Goal: Task Accomplishment & Management: Use online tool/utility

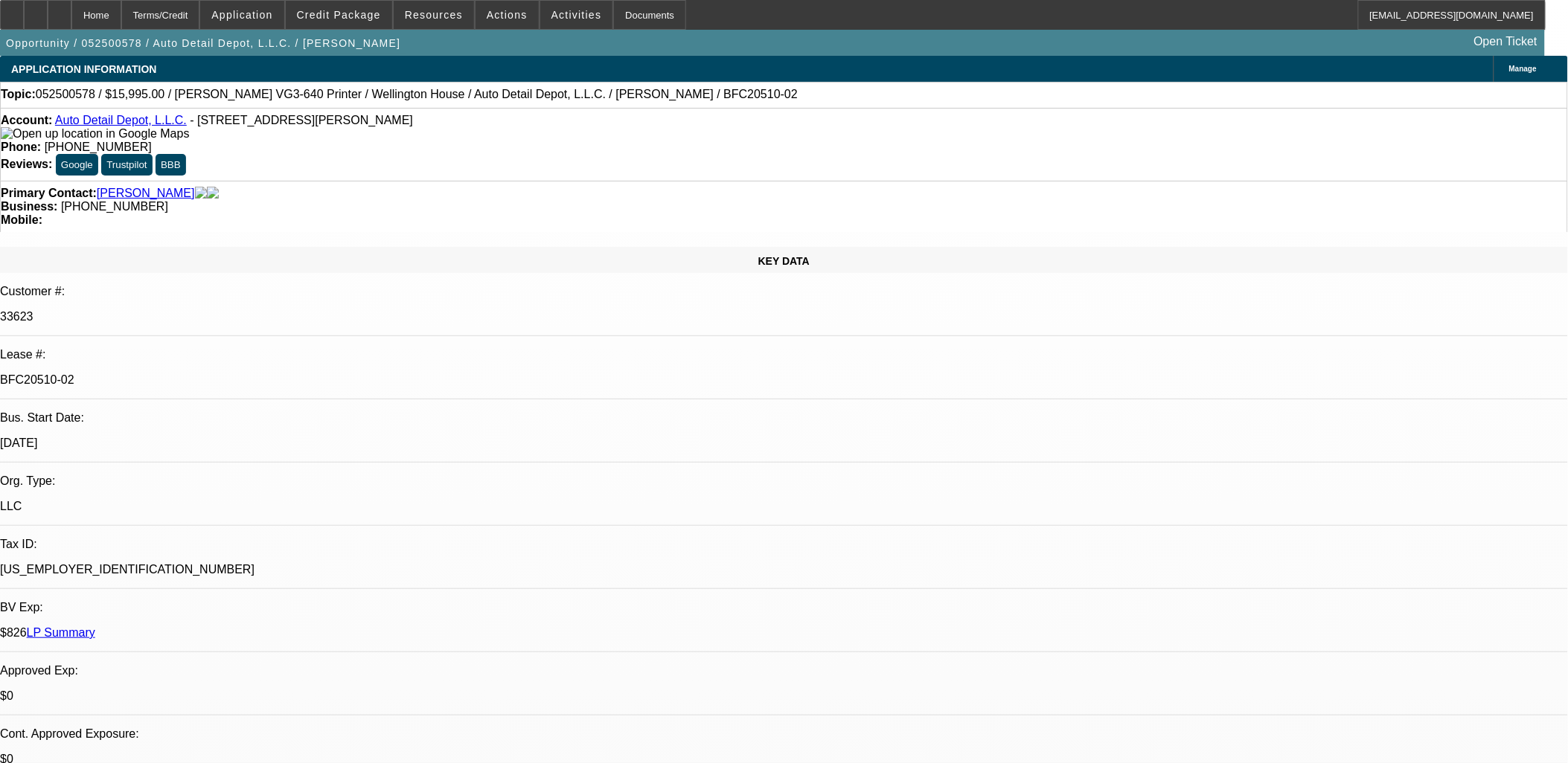
select select "0"
select select "0.1"
select select "0"
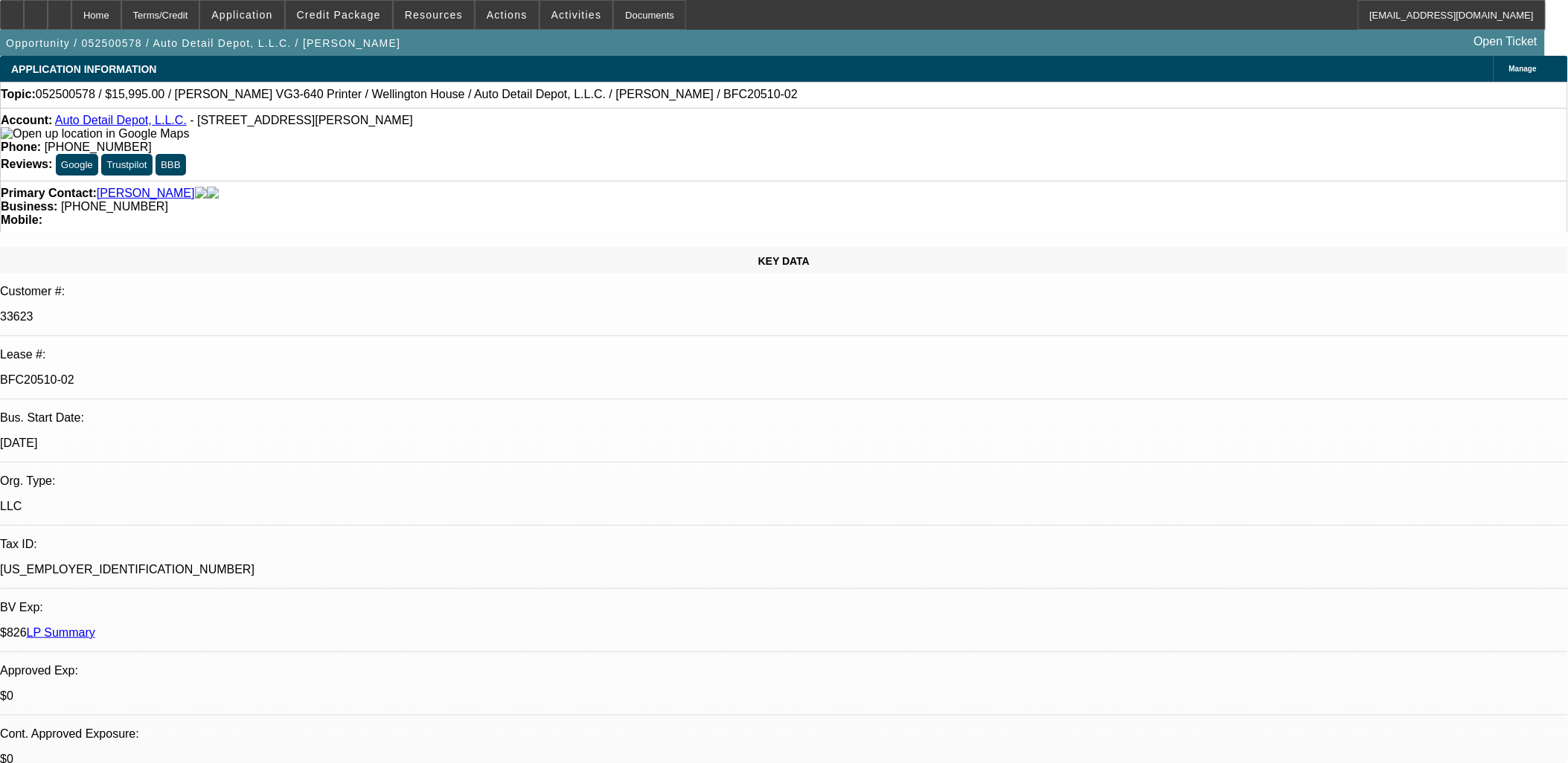
select select "0.1"
select select "0"
select select "0.1"
select select "0"
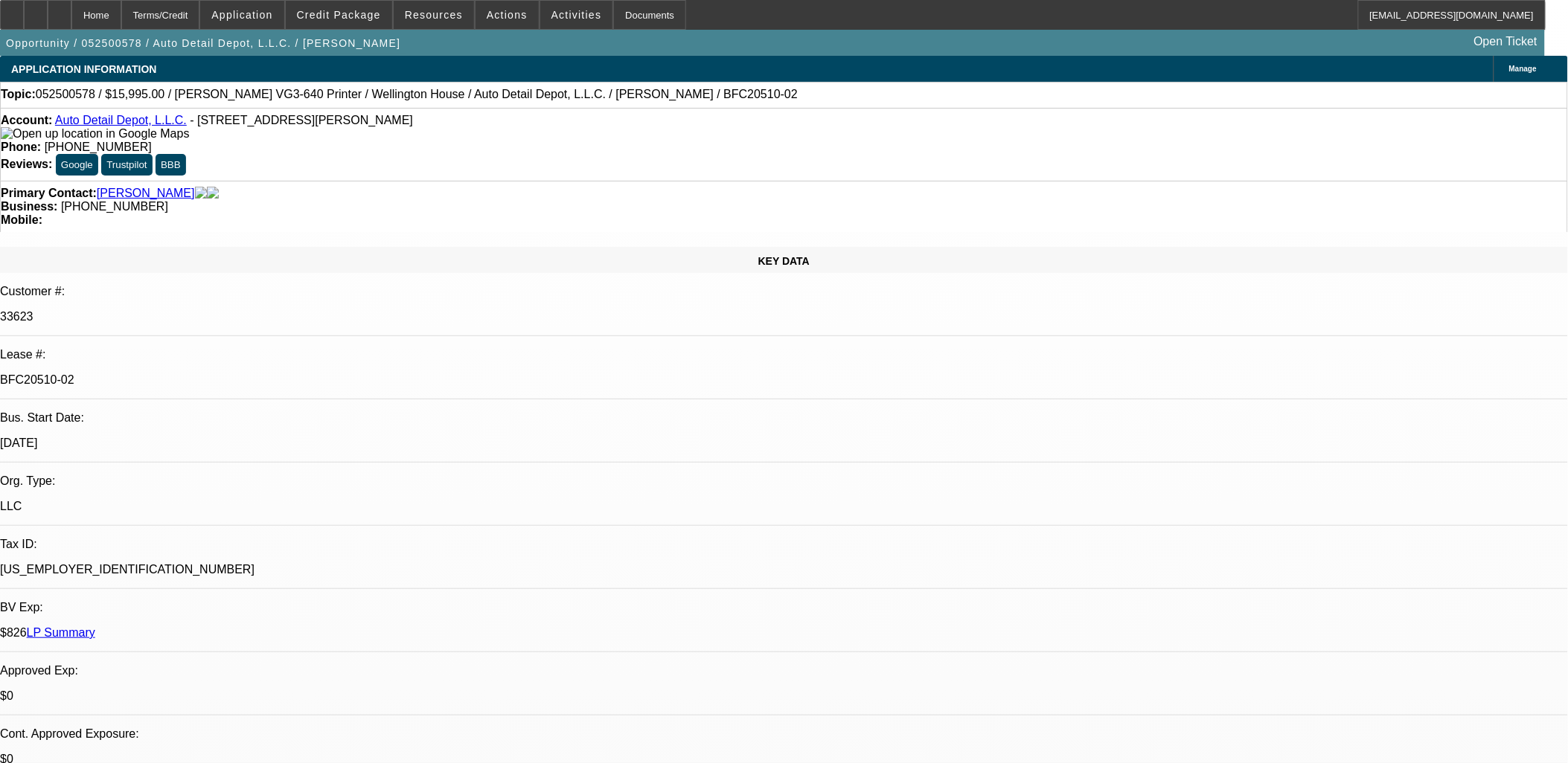
select select "0"
select select "0.1"
select select "1"
select select "4"
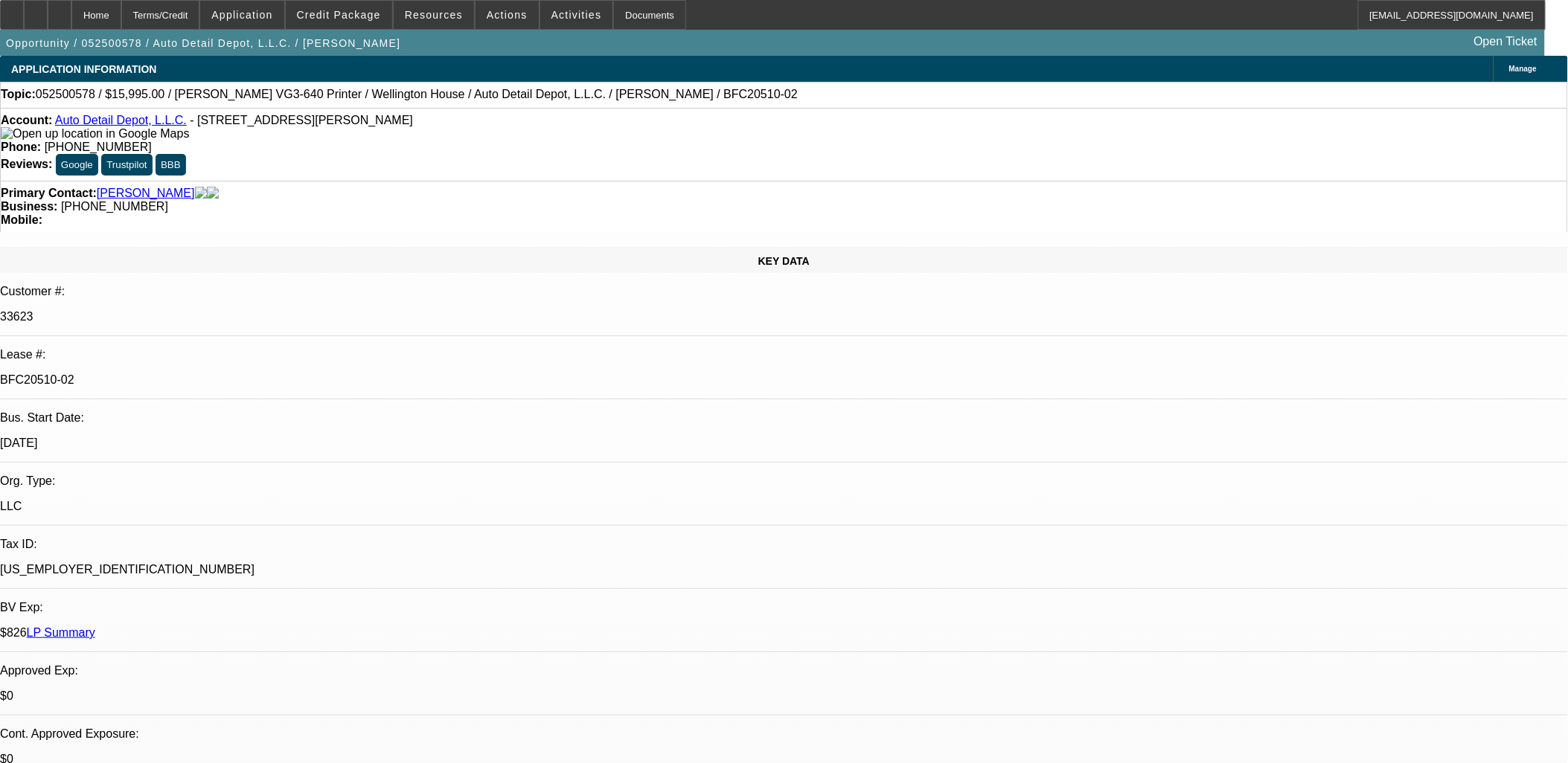
select select "1"
select select "4"
select select "1"
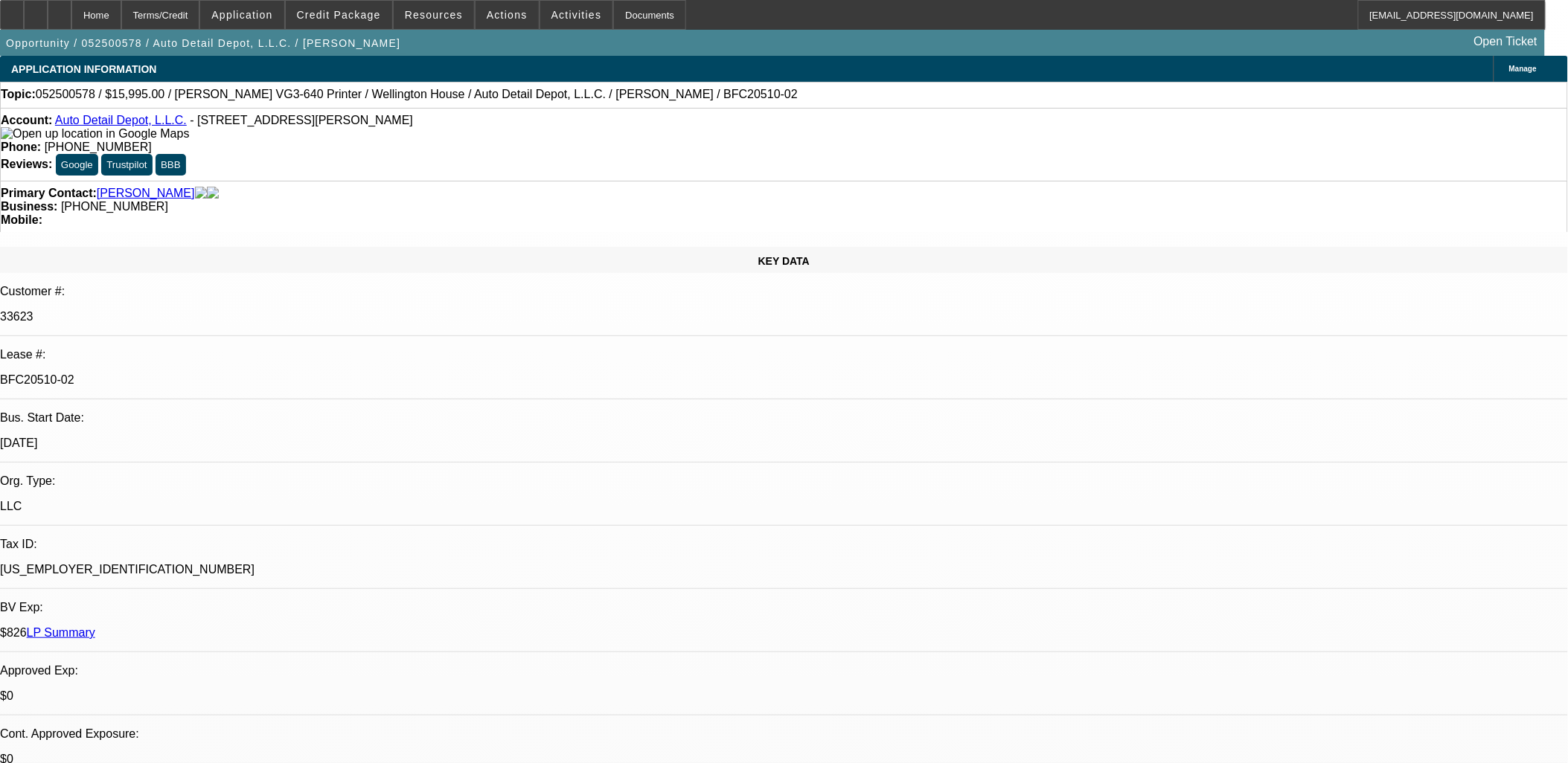
select select "4"
select select "1"
select select "4"
drag, startPoint x: 335, startPoint y: 214, endPoint x: 328, endPoint y: 206, distance: 10.6
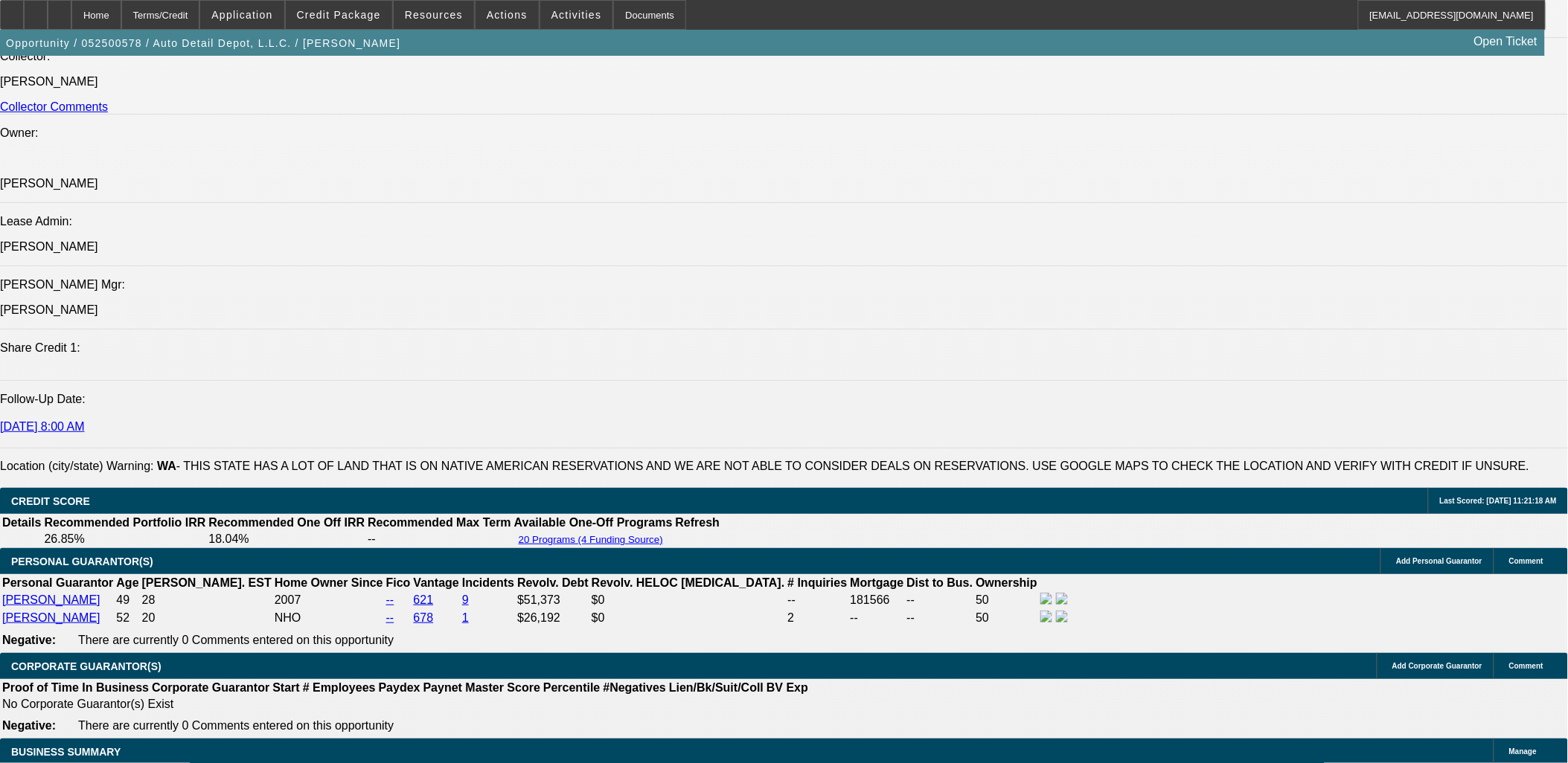
scroll to position [2314, 0]
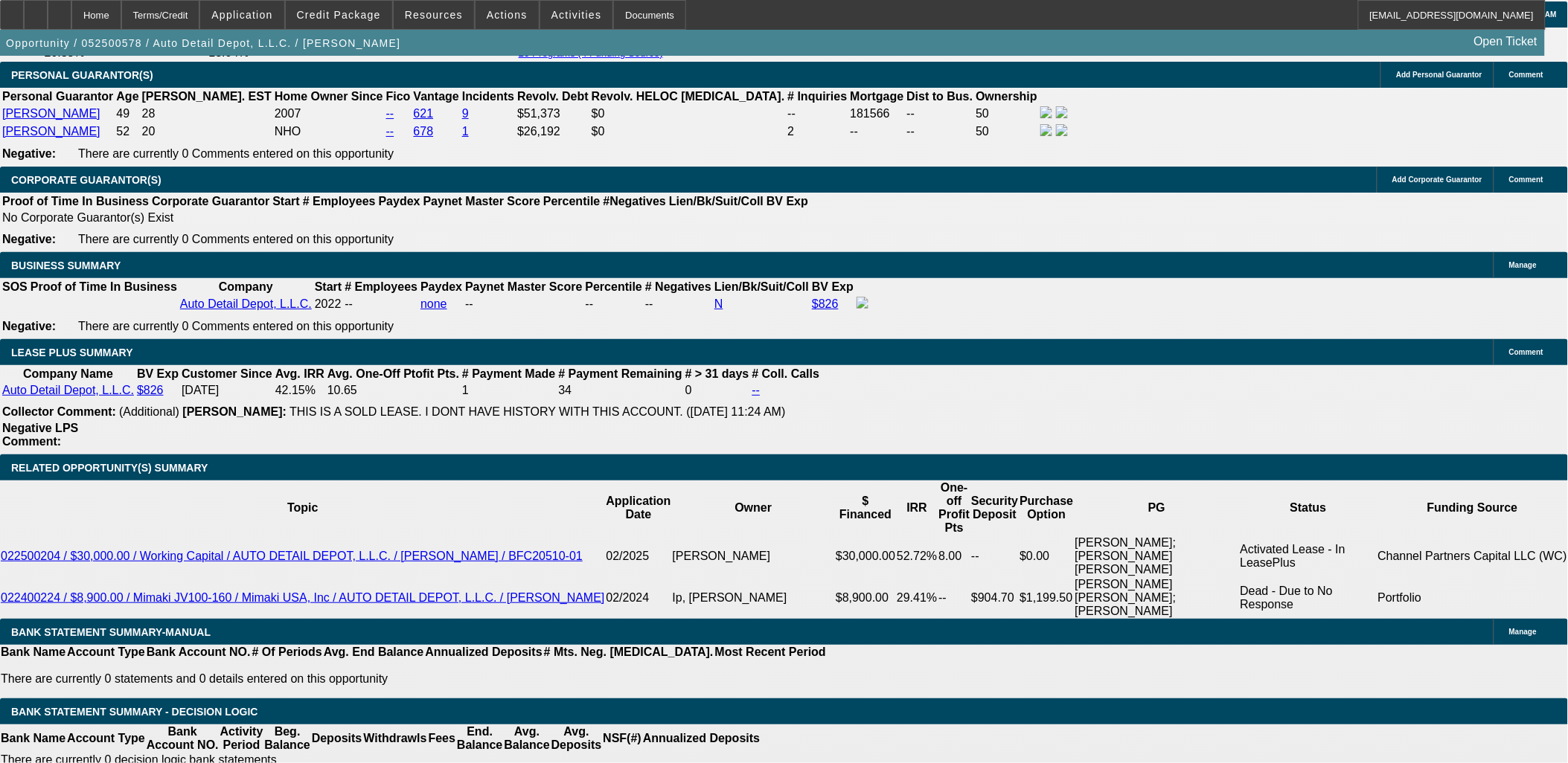
drag, startPoint x: 328, startPoint y: 206, endPoint x: 253, endPoint y: 310, distance: 128.2
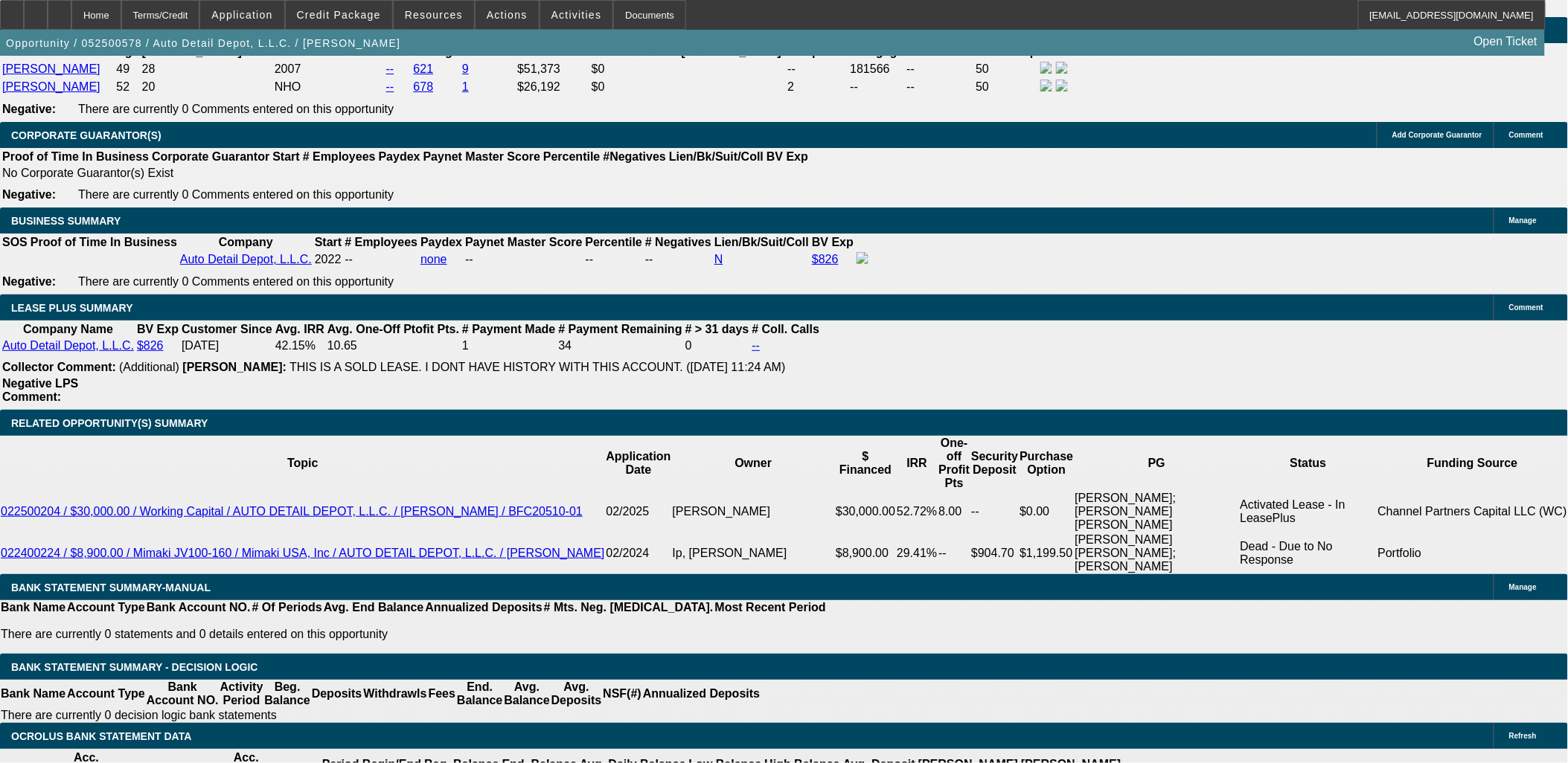
scroll to position [2396, 0]
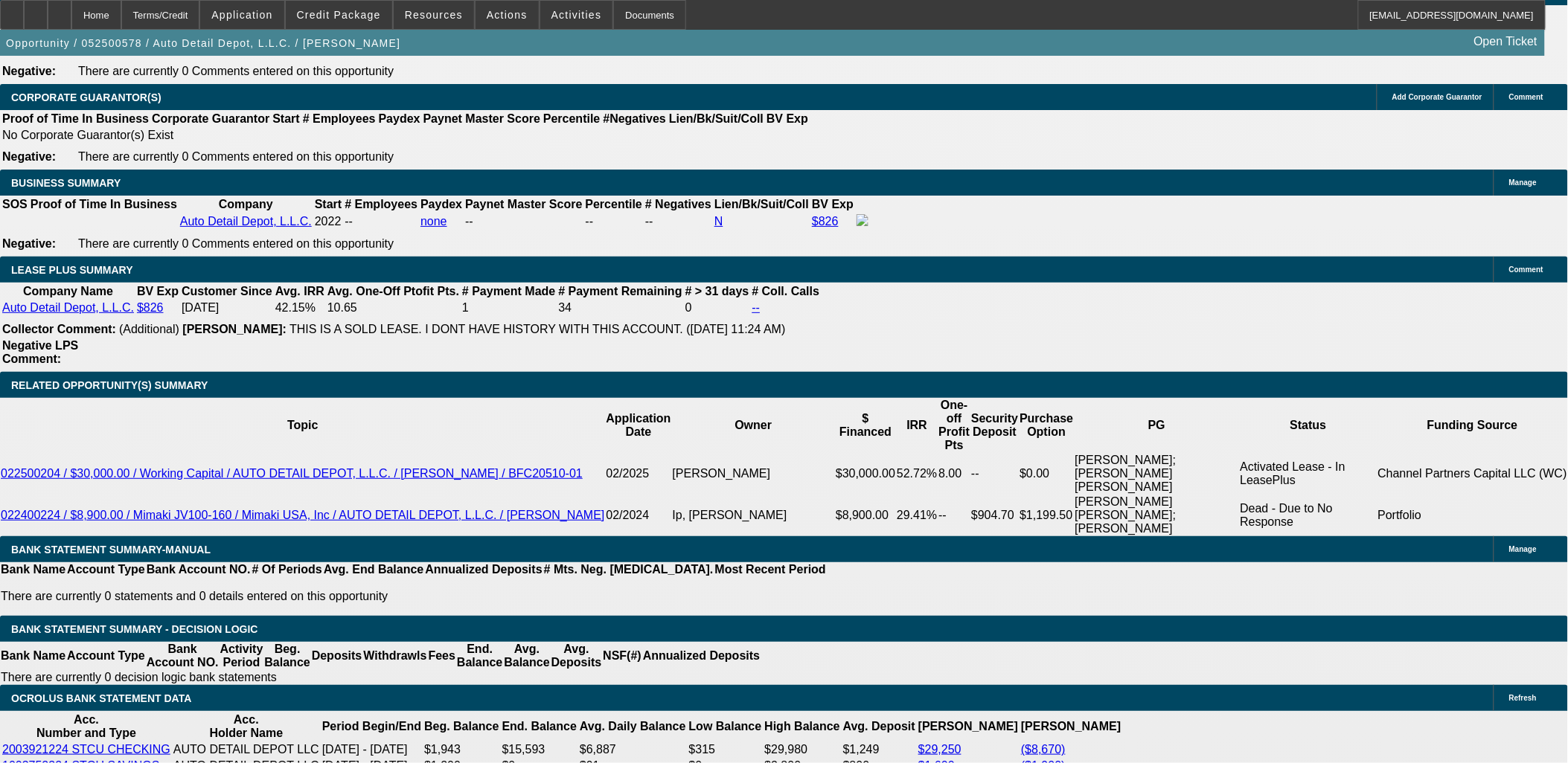
drag, startPoint x: 281, startPoint y: 230, endPoint x: 337, endPoint y: 302, distance: 91.2
drag, startPoint x: 236, startPoint y: 187, endPoint x: 366, endPoint y: 187, distance: 130.0
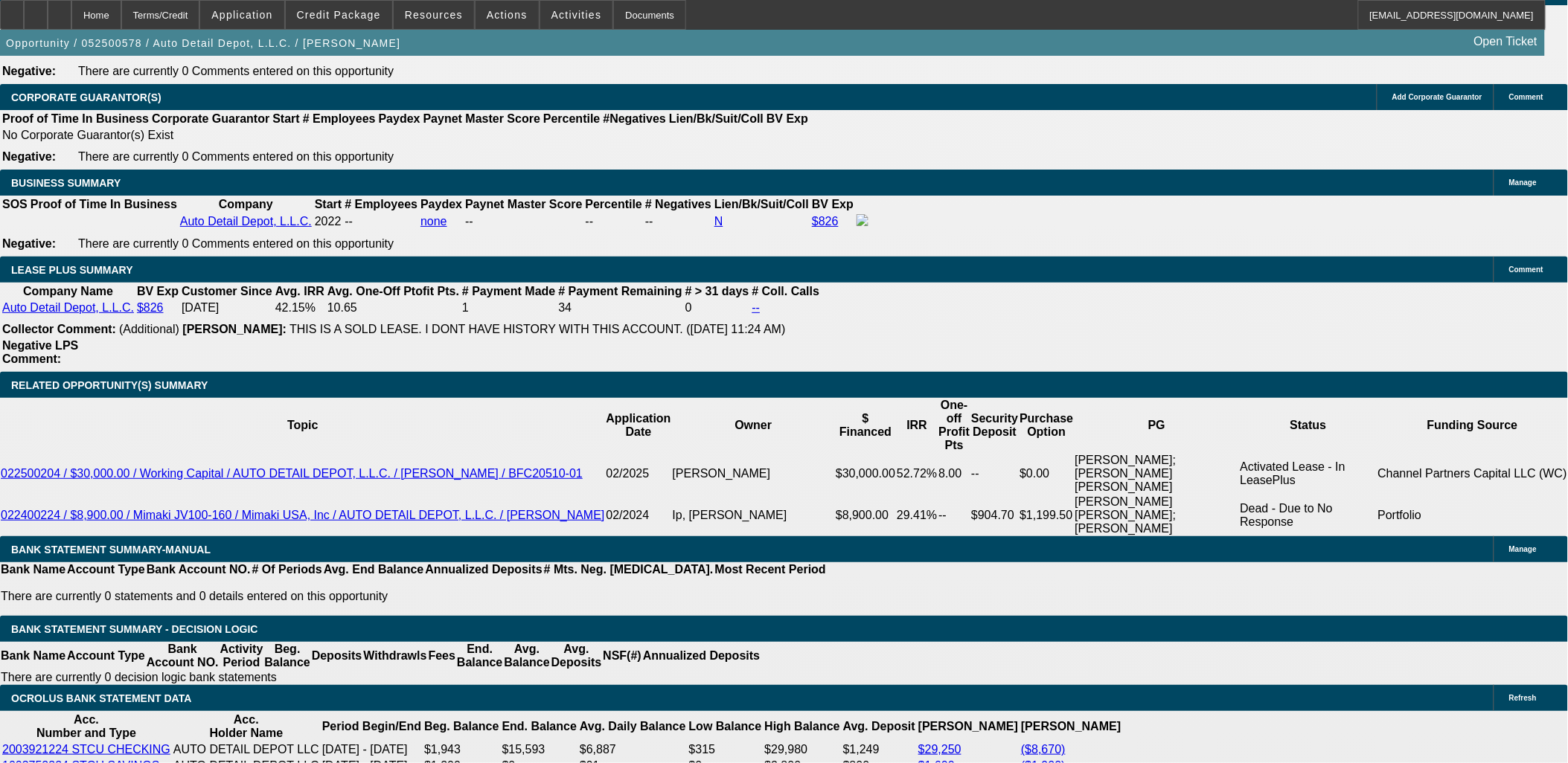
drag, startPoint x: 1373, startPoint y: 523, endPoint x: 1058, endPoint y: 495, distance: 316.2
drag, startPoint x: 1058, startPoint y: 495, endPoint x: 1124, endPoint y: 508, distance: 67.3
drag, startPoint x: 1244, startPoint y: 514, endPoint x: 1057, endPoint y: 473, distance: 191.4
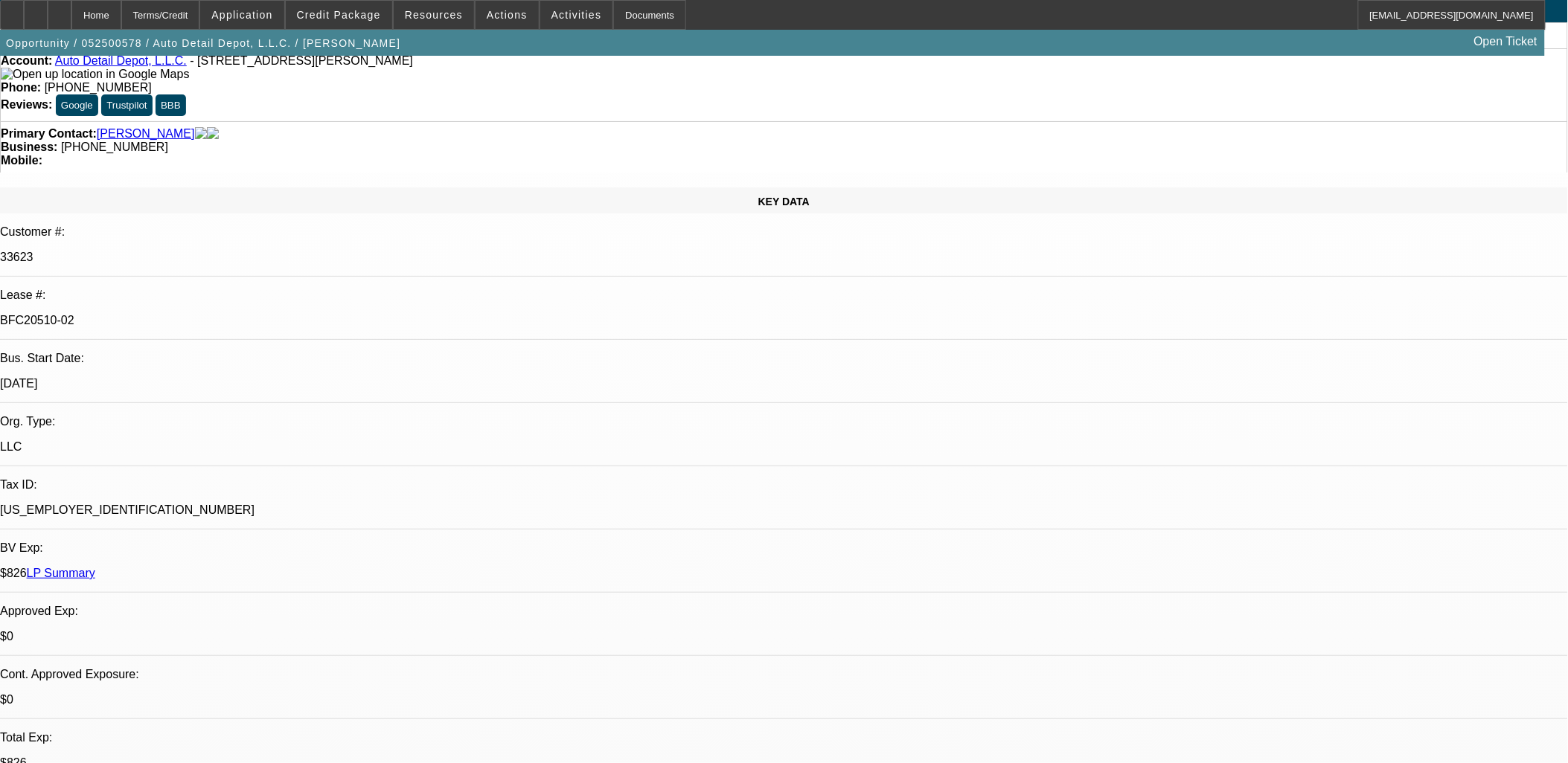
scroll to position [0, 0]
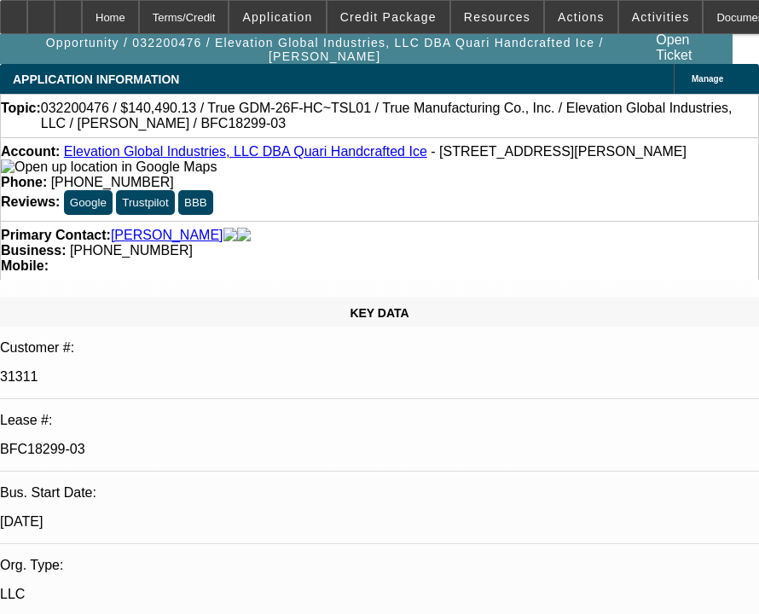
select select "0"
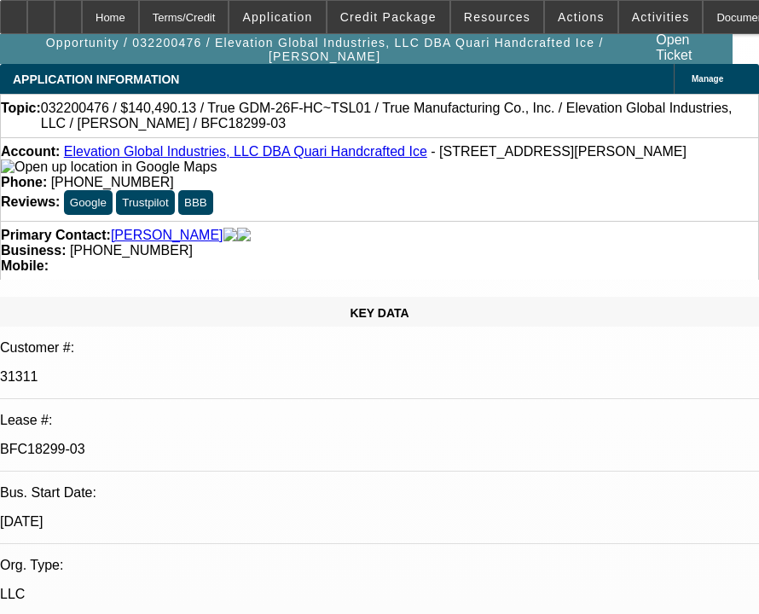
select select "0"
select select "1"
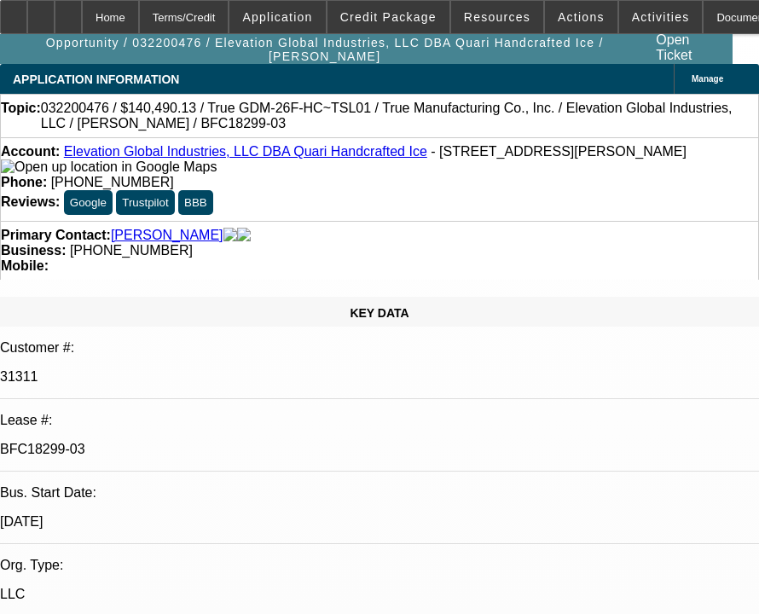
select select "6"
select select "1"
select select "6"
select select "1"
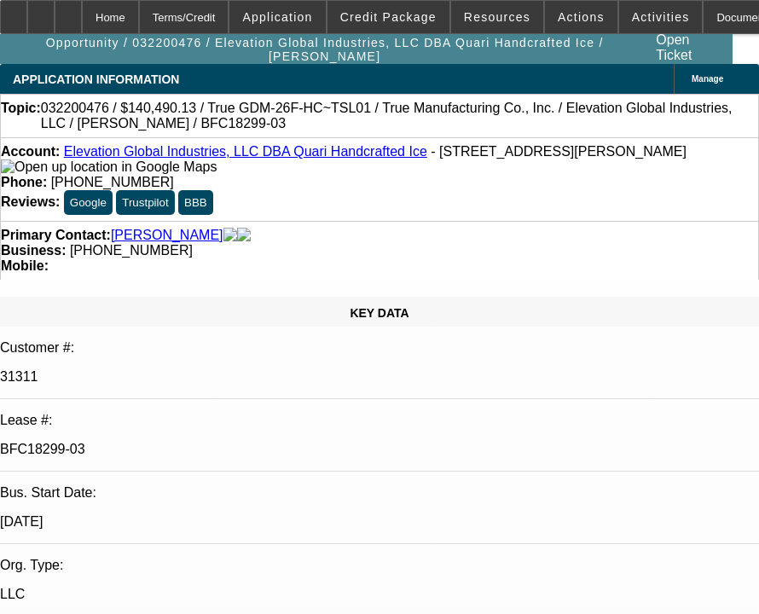
select select "1"
select select "2"
select select "1"
select select "2"
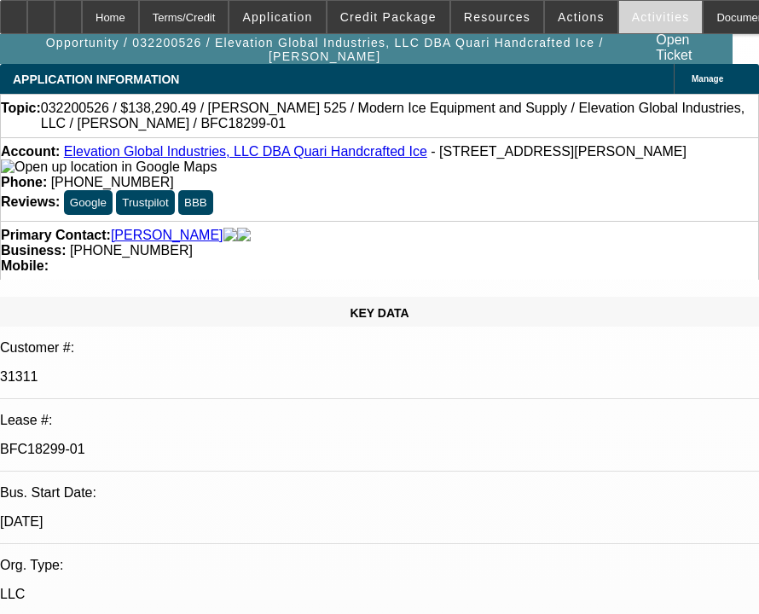
select select "0"
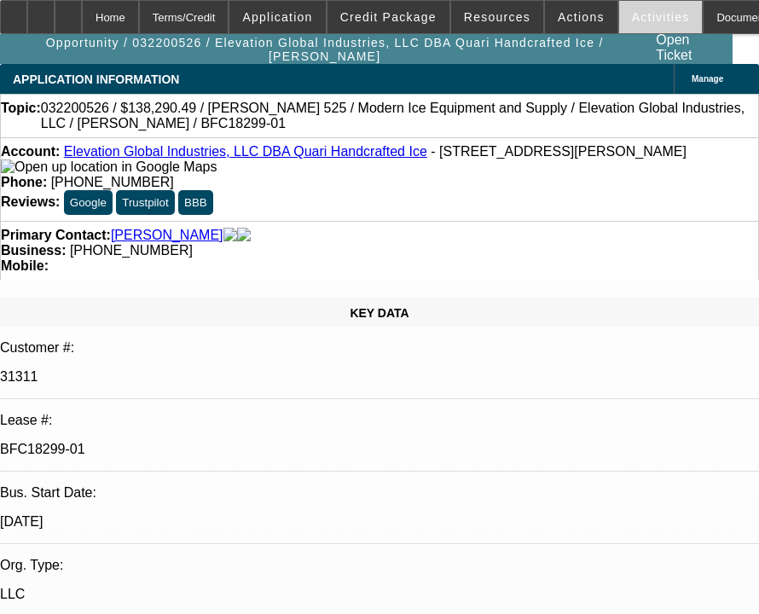
select select "0"
select select "1"
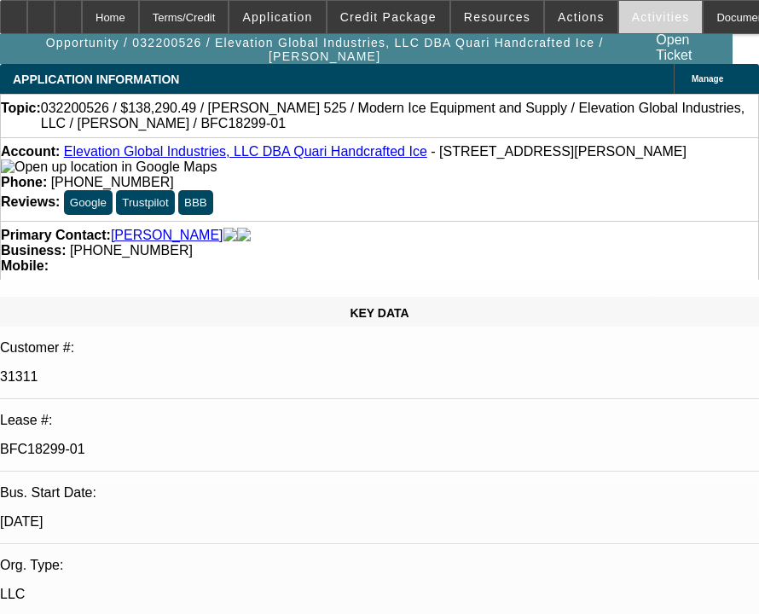
select select "6"
select select "1"
select select "6"
select select "1"
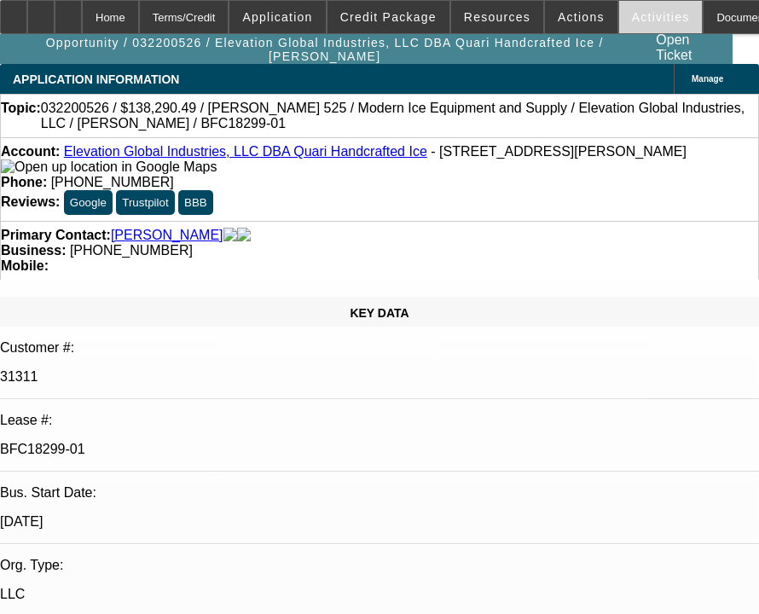
select select "1"
select select "6"
select select "1"
select select "6"
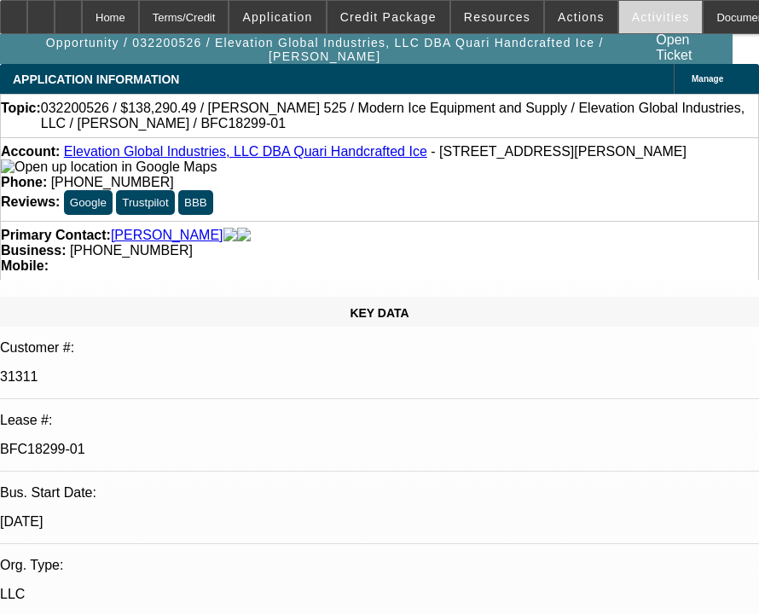
scroll to position [1137, 0]
